Goal: Information Seeking & Learning: Learn about a topic

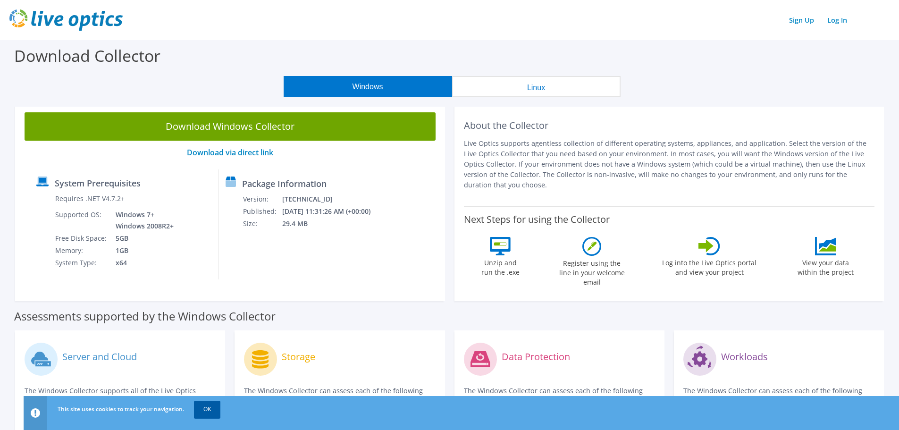
click at [215, 410] on link "OK" at bounding box center [207, 409] width 26 height 17
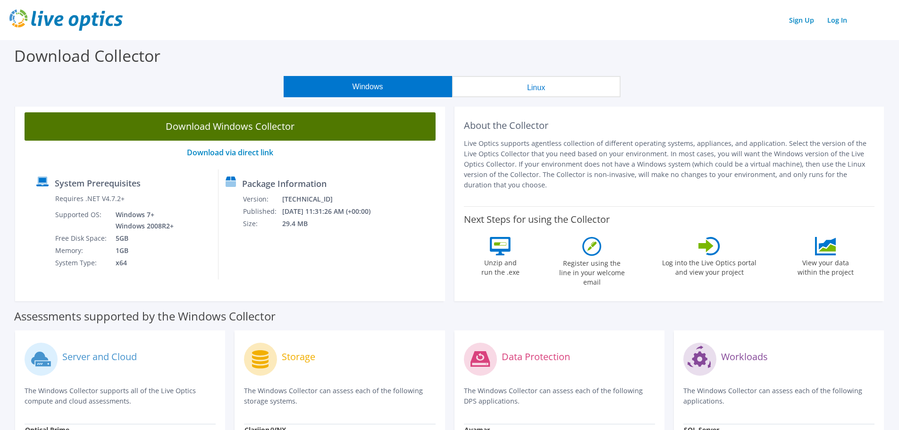
click at [258, 122] on link "Download Windows Collector" at bounding box center [230, 126] width 411 height 28
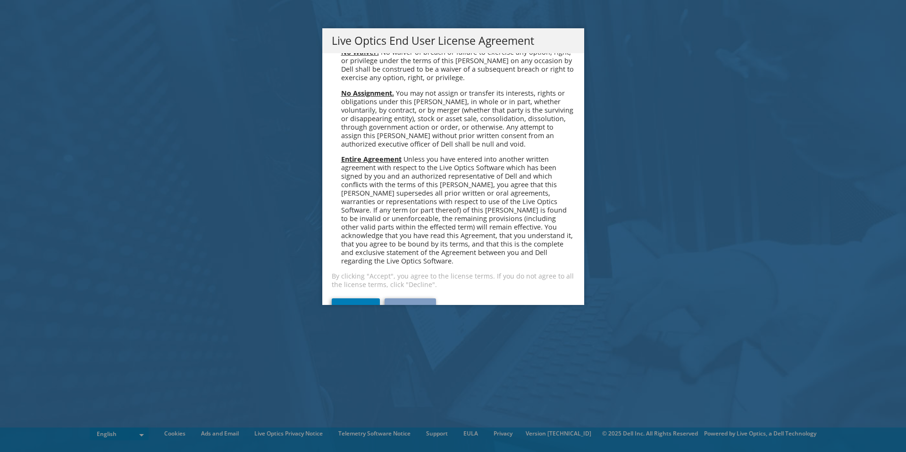
scroll to position [3567, 0]
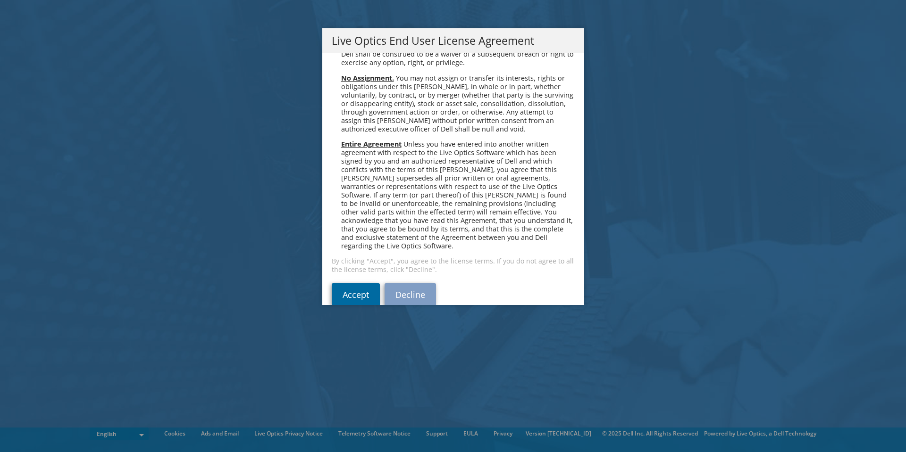
click at [366, 284] on link "Accept" at bounding box center [356, 295] width 48 height 23
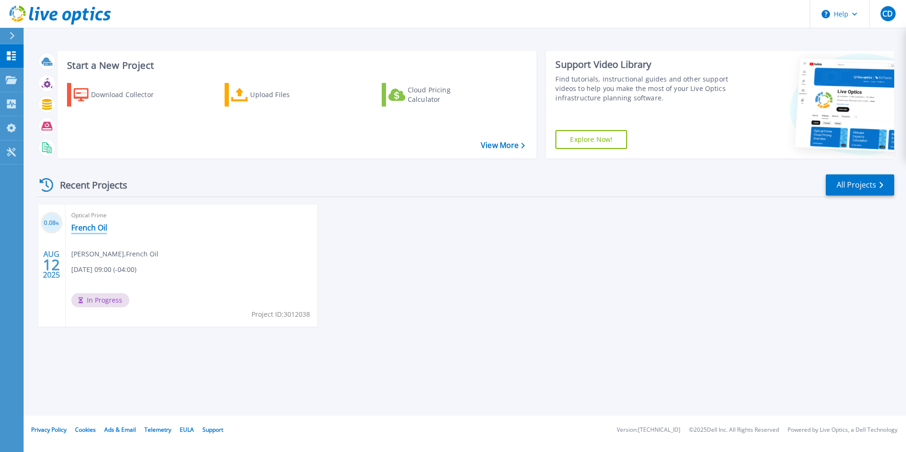
click at [100, 229] on link "French Oil" at bounding box center [89, 227] width 36 height 9
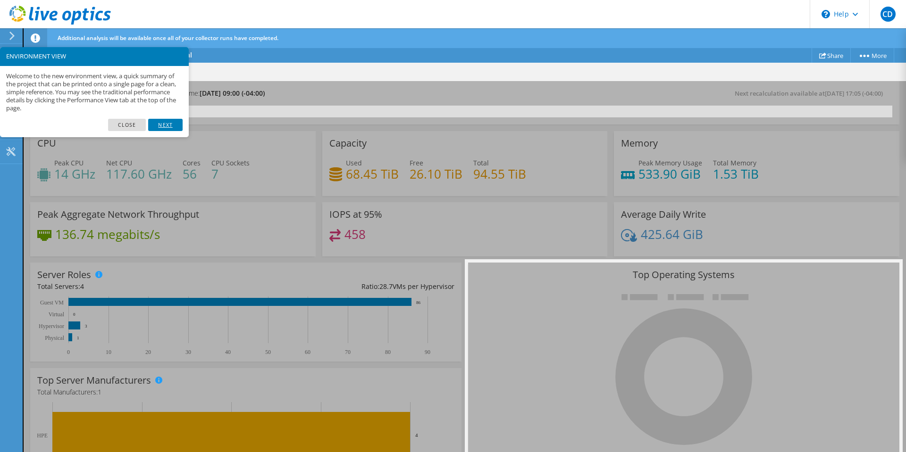
click at [167, 127] on link "Next" at bounding box center [165, 125] width 34 height 12
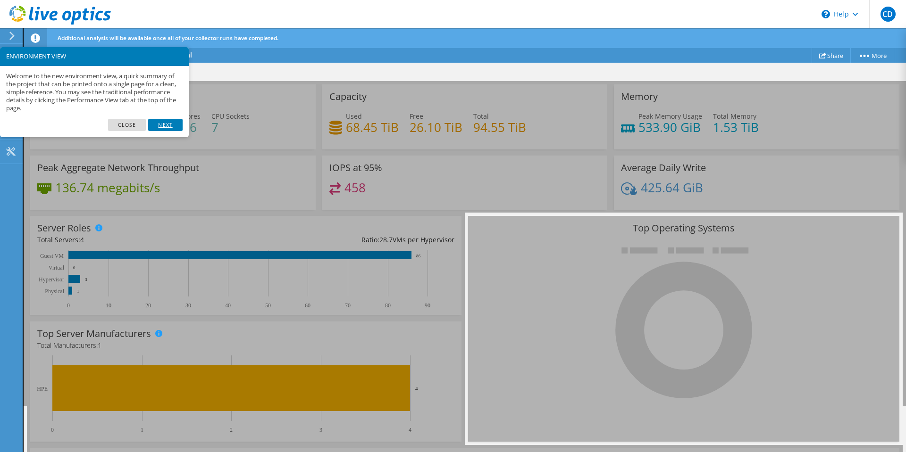
scroll to position [19, 0]
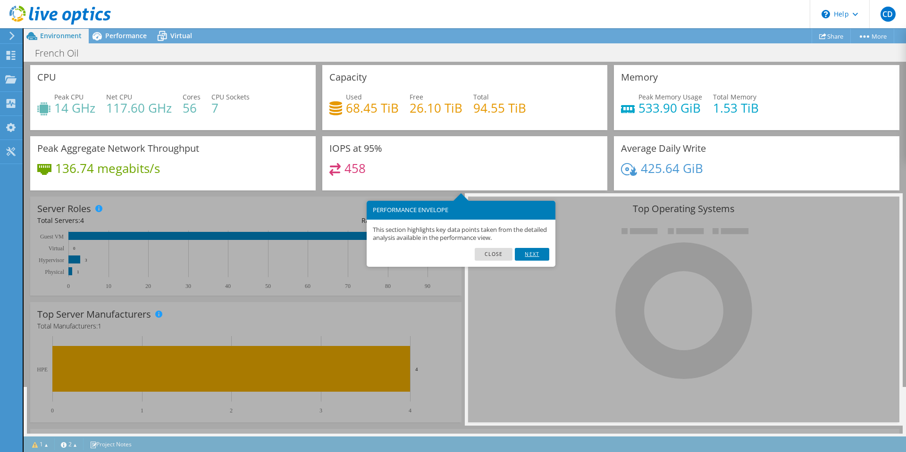
click at [540, 253] on link "Next" at bounding box center [532, 254] width 34 height 12
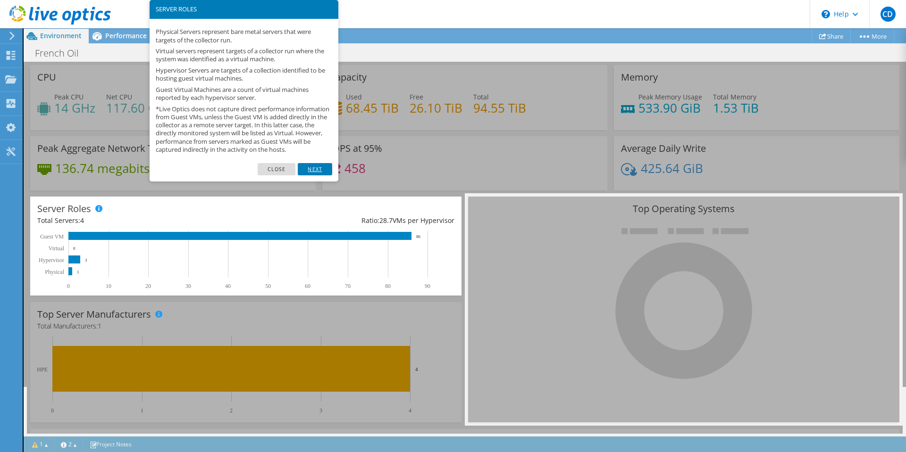
click at [319, 175] on link "Next" at bounding box center [315, 169] width 34 height 12
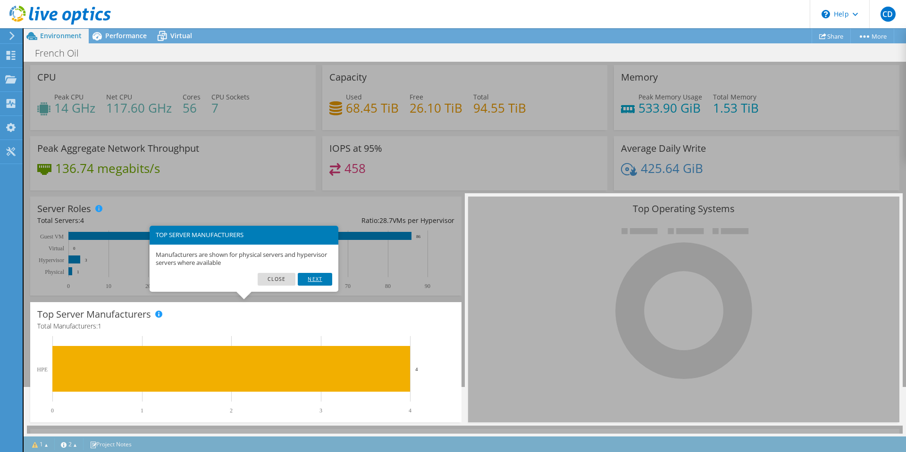
click at [322, 281] on link "Next" at bounding box center [315, 279] width 34 height 12
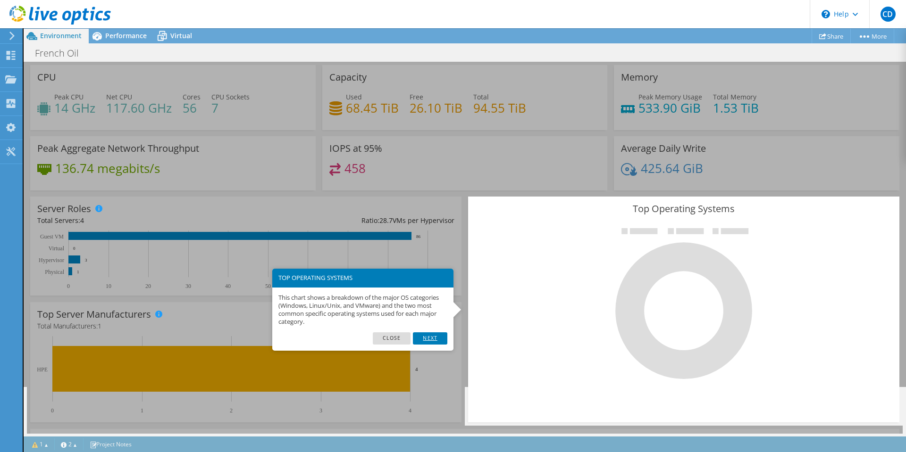
click at [426, 340] on link "Next" at bounding box center [430, 339] width 34 height 12
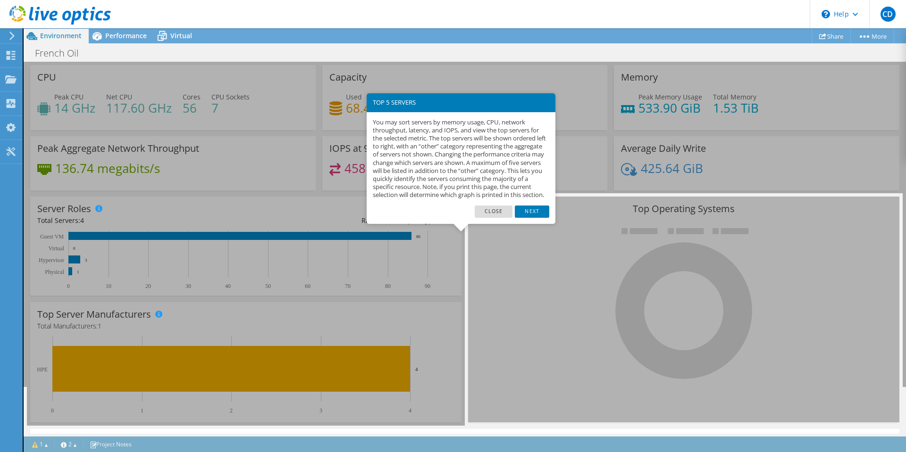
scroll to position [233, 0]
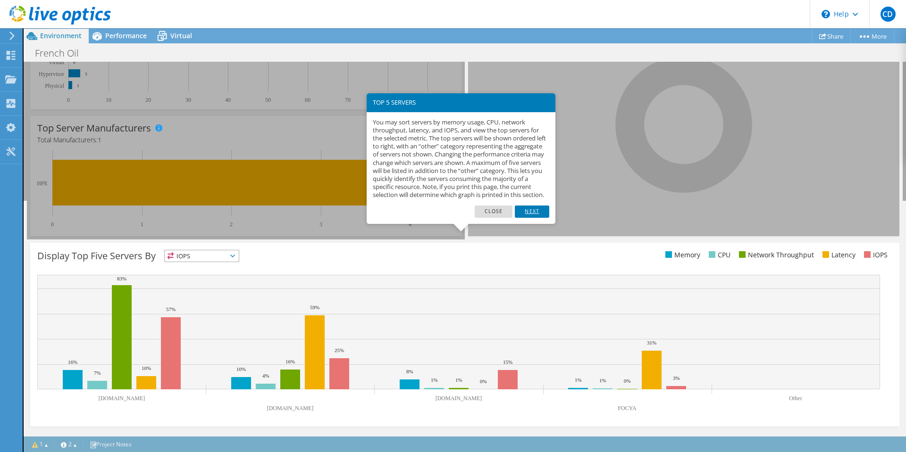
click at [532, 216] on link "Next" at bounding box center [532, 212] width 34 height 12
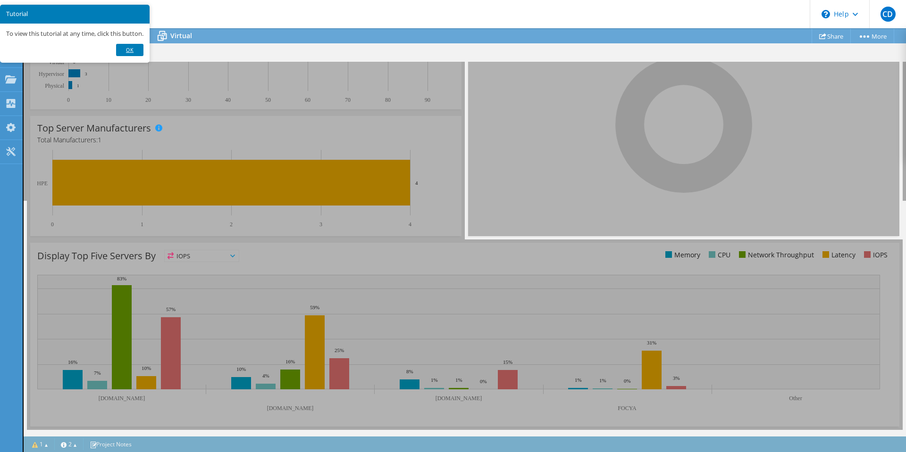
click at [134, 53] on link "Ok" at bounding box center [129, 50] width 27 height 12
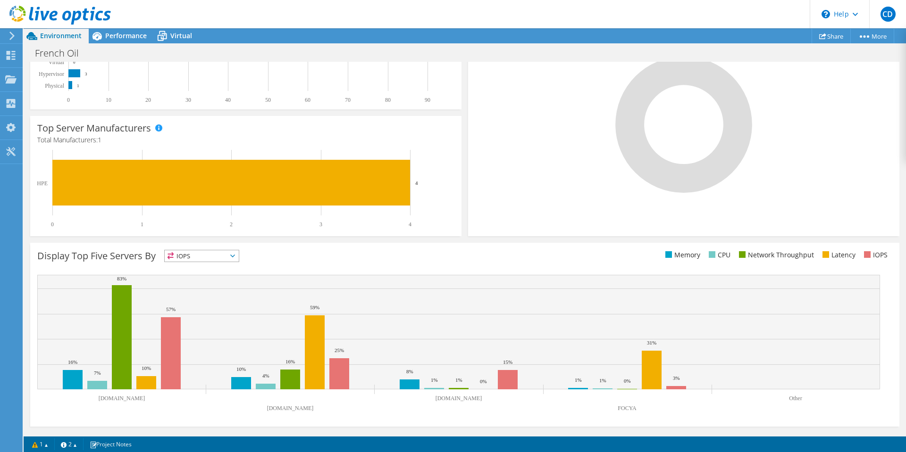
click at [213, 253] on span "IOPS" at bounding box center [202, 255] width 74 height 11
click at [190, 280] on li "Memory" at bounding box center [202, 281] width 74 height 13
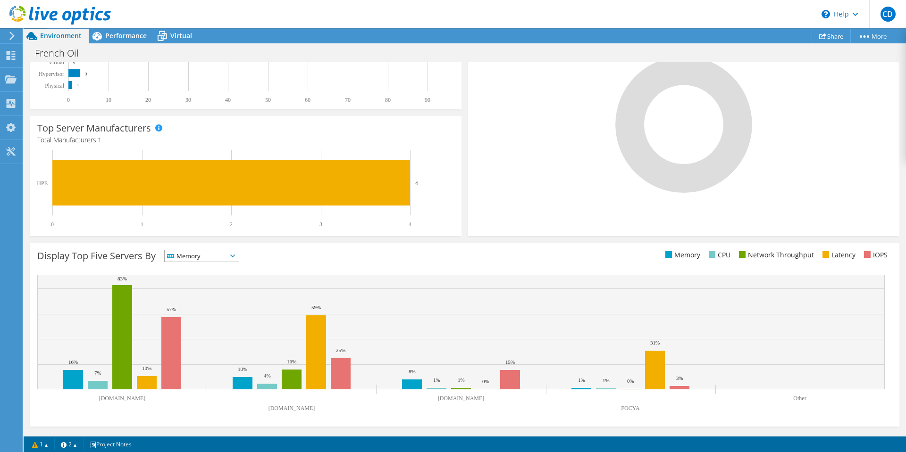
click at [225, 256] on span "Memory" at bounding box center [196, 255] width 62 height 11
click at [209, 289] on li "CPU" at bounding box center [202, 294] width 74 height 13
click at [206, 260] on span "CPU" at bounding box center [196, 255] width 62 height 11
click at [202, 268] on li "IOPS" at bounding box center [202, 268] width 74 height 13
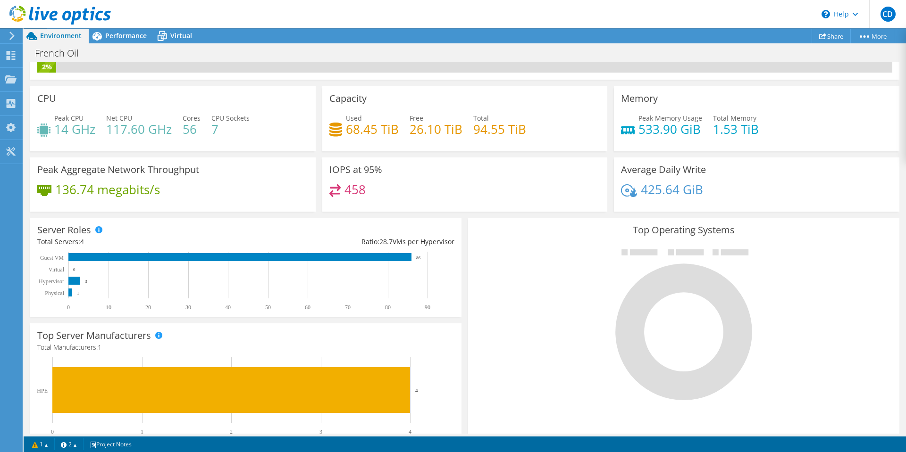
scroll to position [0, 0]
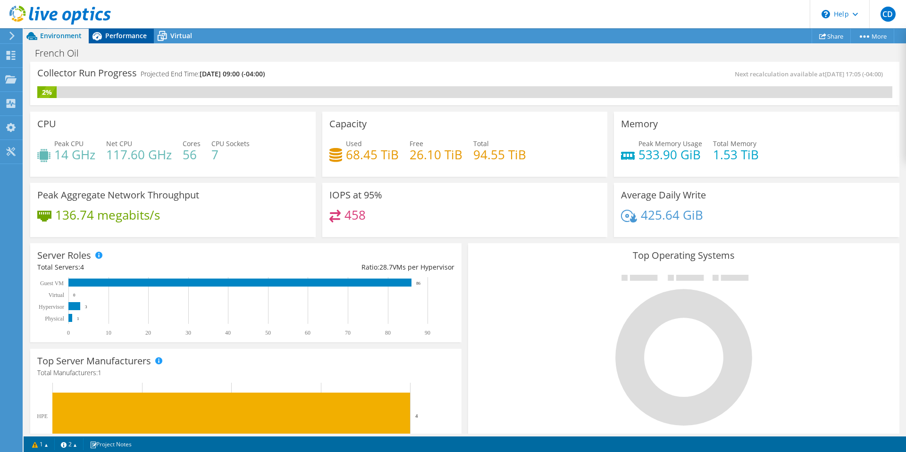
click at [118, 34] on span "Performance" at bounding box center [126, 35] width 42 height 9
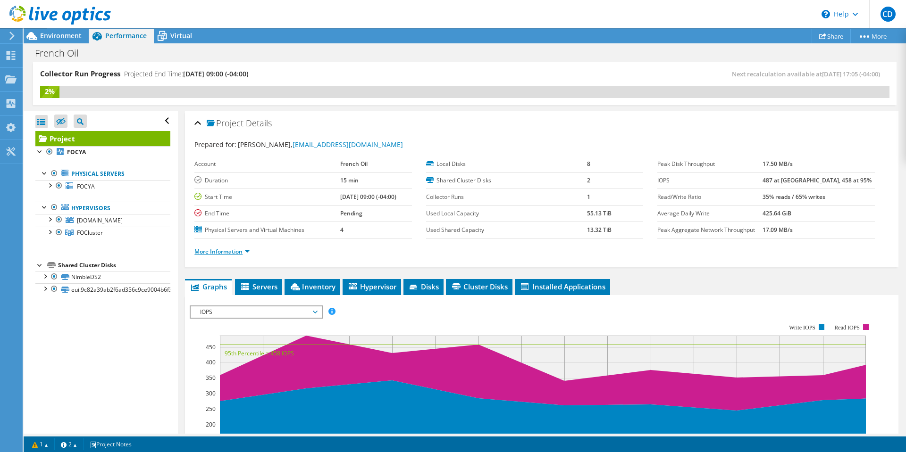
click at [244, 250] on link "More Information" at bounding box center [221, 252] width 55 height 8
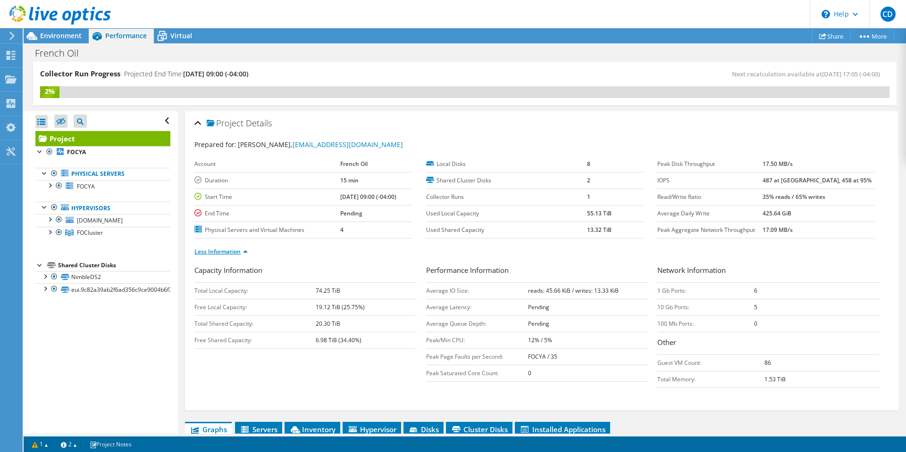
click at [244, 250] on link "Less Information" at bounding box center [220, 252] width 53 height 8
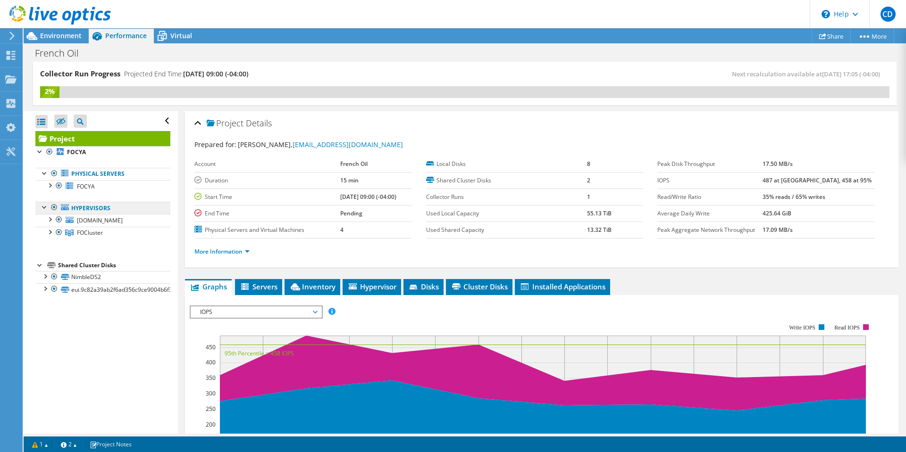
click at [86, 209] on link "Hypervisors" at bounding box center [102, 208] width 135 height 12
click at [54, 173] on div at bounding box center [54, 173] width 9 height 11
click at [58, 186] on div at bounding box center [58, 185] width 9 height 11
click at [52, 185] on div at bounding box center [49, 184] width 9 height 9
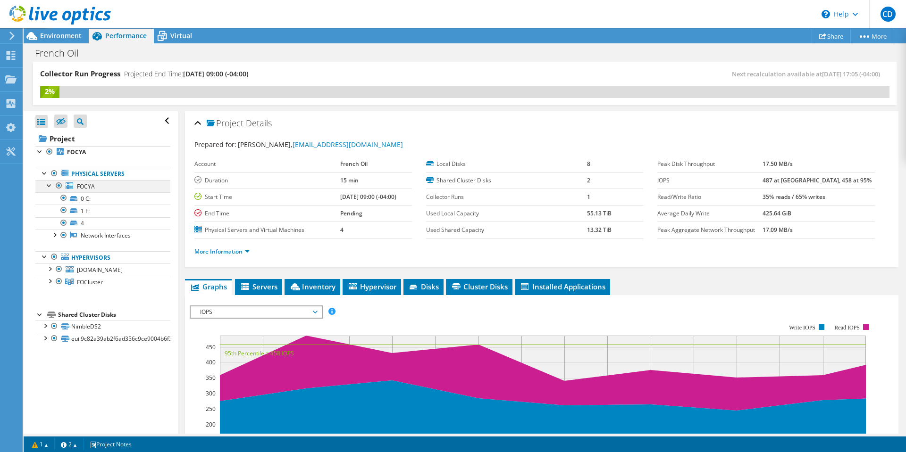
click at [52, 185] on div at bounding box center [49, 184] width 9 height 9
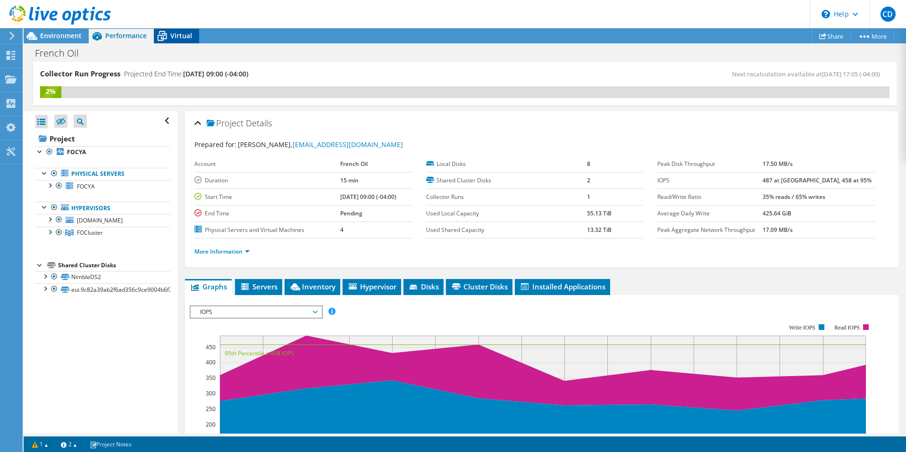
click at [171, 37] on span "Virtual" at bounding box center [181, 35] width 22 height 9
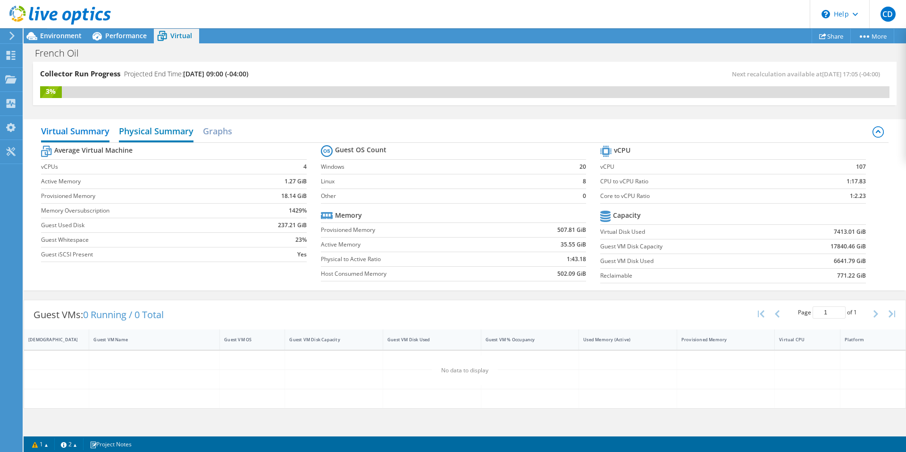
click at [178, 132] on h2 "Physical Summary" at bounding box center [156, 132] width 75 height 21
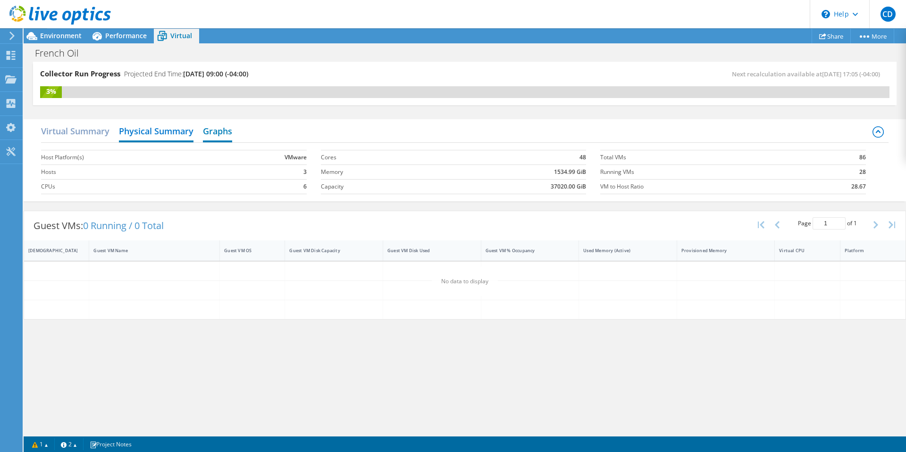
click at [209, 134] on h2 "Graphs" at bounding box center [217, 132] width 29 height 21
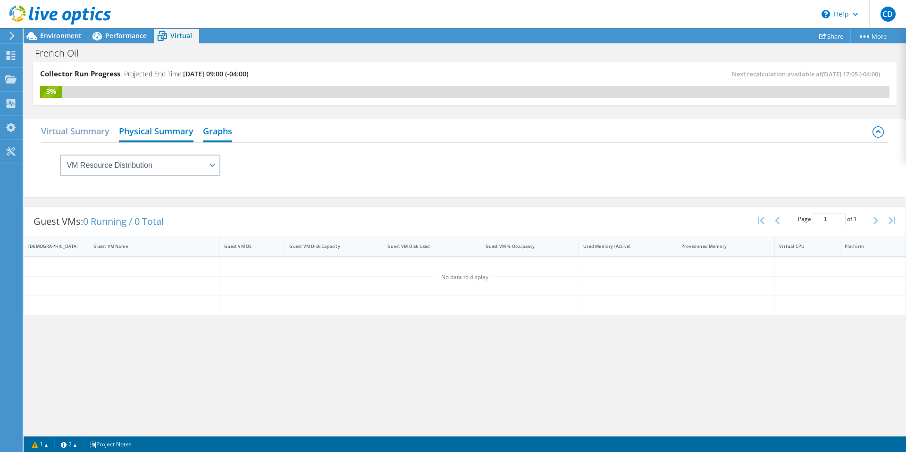
click at [181, 135] on h2 "Physical Summary" at bounding box center [156, 132] width 75 height 21
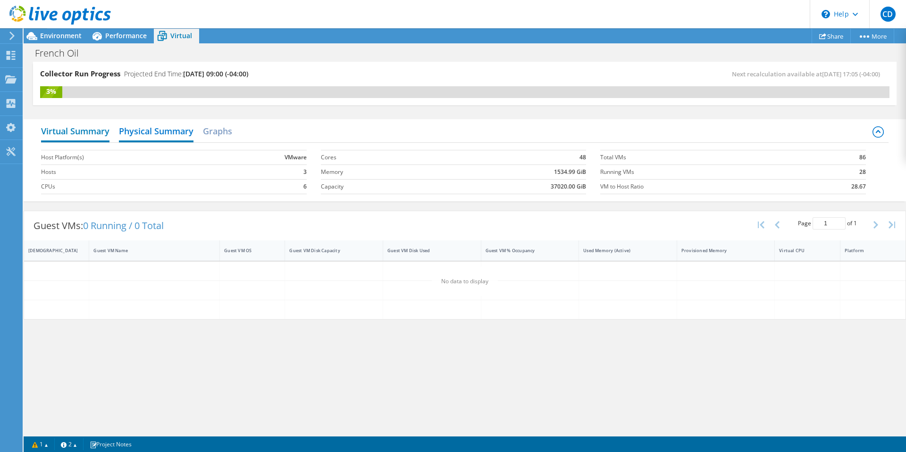
click at [101, 133] on h2 "Virtual Summary" at bounding box center [75, 132] width 68 height 21
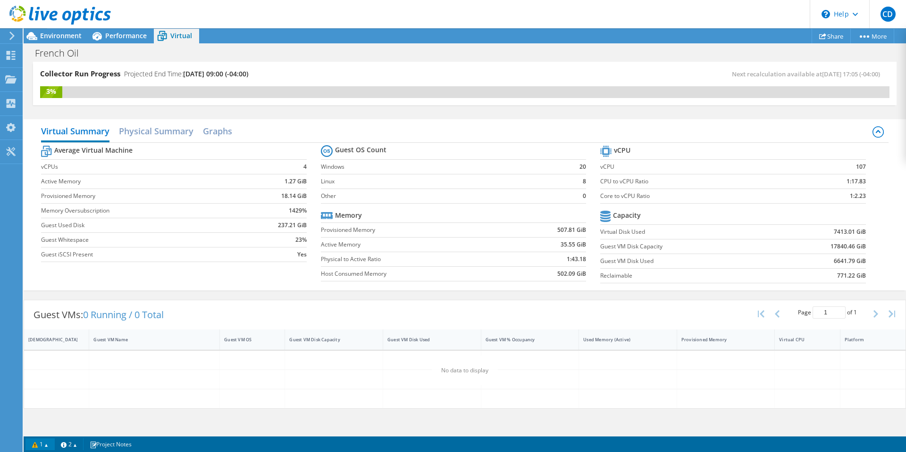
click at [48, 444] on link "1" at bounding box center [39, 445] width 29 height 12
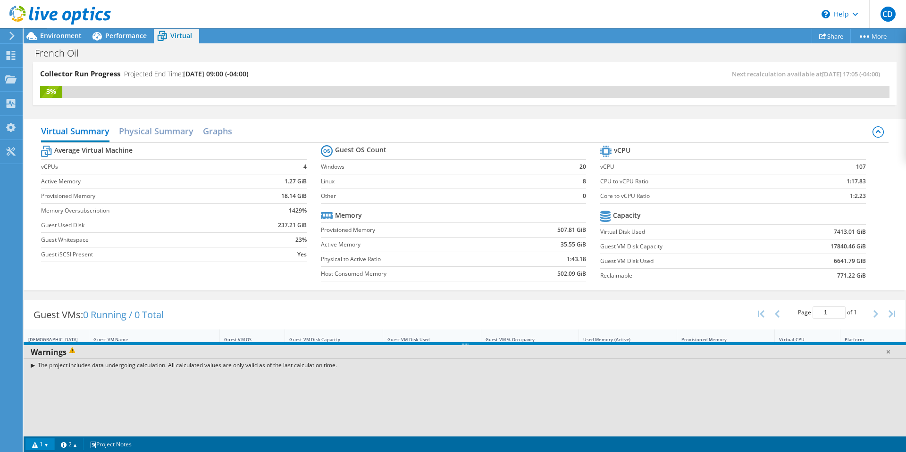
click at [36, 364] on div "The project includes data undergoing calculation. All calculated values are onl…" at bounding box center [465, 366] width 882 height 14
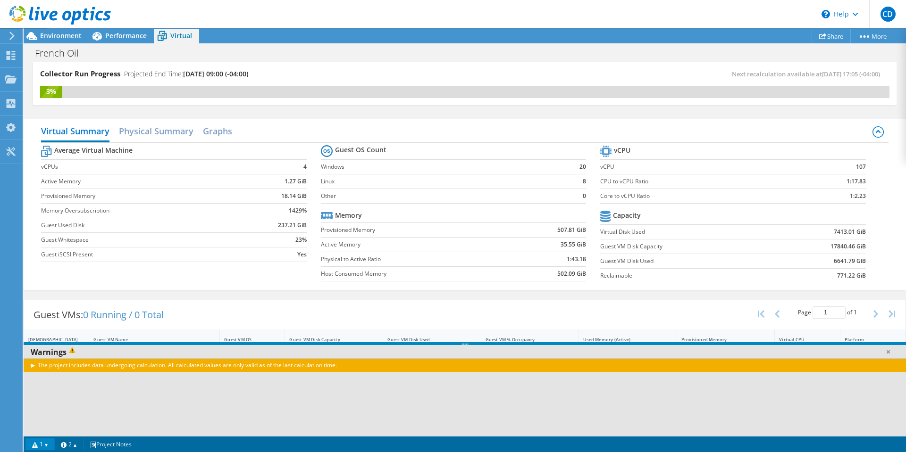
click at [51, 447] on link "1" at bounding box center [39, 445] width 29 height 12
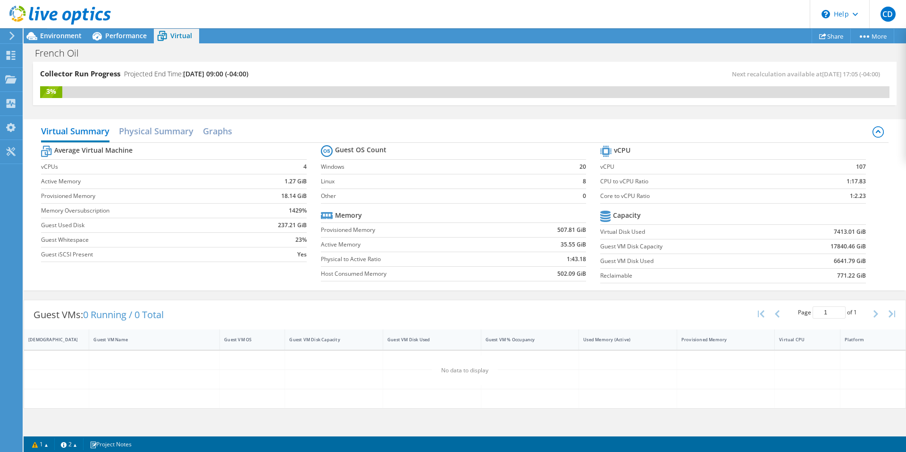
click at [349, 59] on div "French Oil Print" at bounding box center [465, 52] width 882 height 17
click at [8, 105] on use at bounding box center [11, 103] width 9 height 9
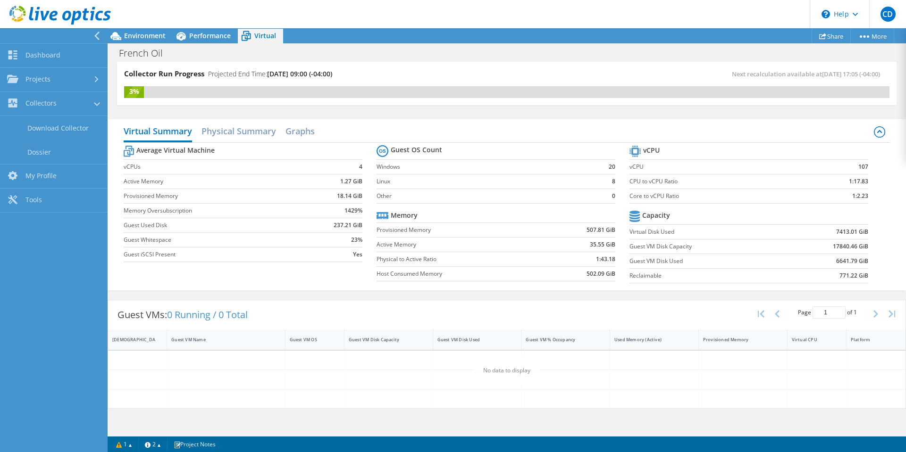
click at [421, 81] on div "Collector Run Progress Projected End Time: [DATE] 09:00 (-04:00)" at bounding box center [315, 77] width 383 height 17
